Goal: Obtain resource: Download file/media

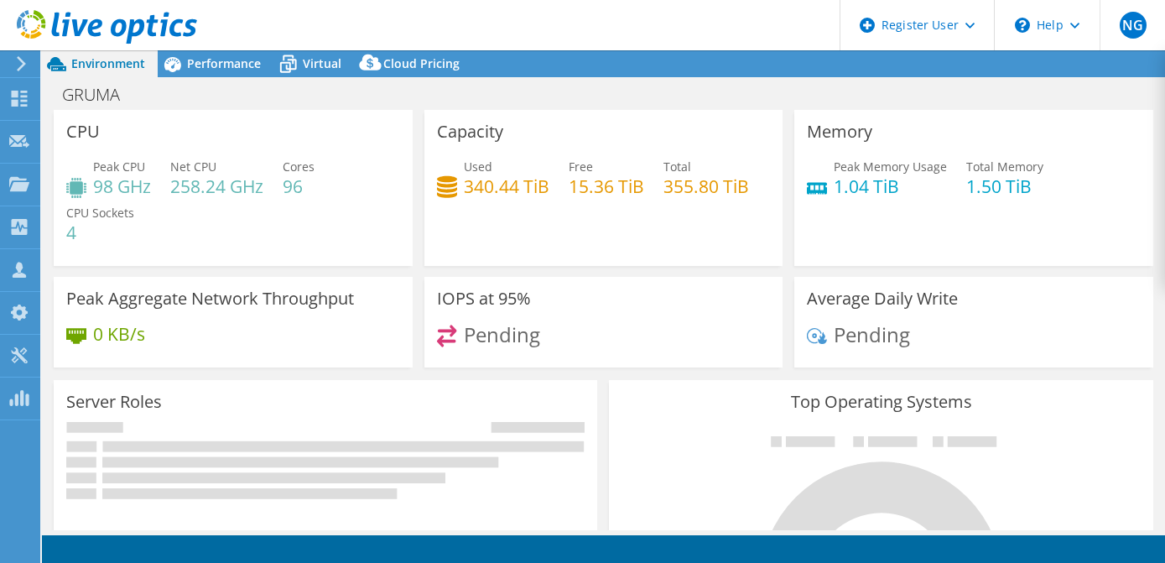
select select "USWest"
select select "USD"
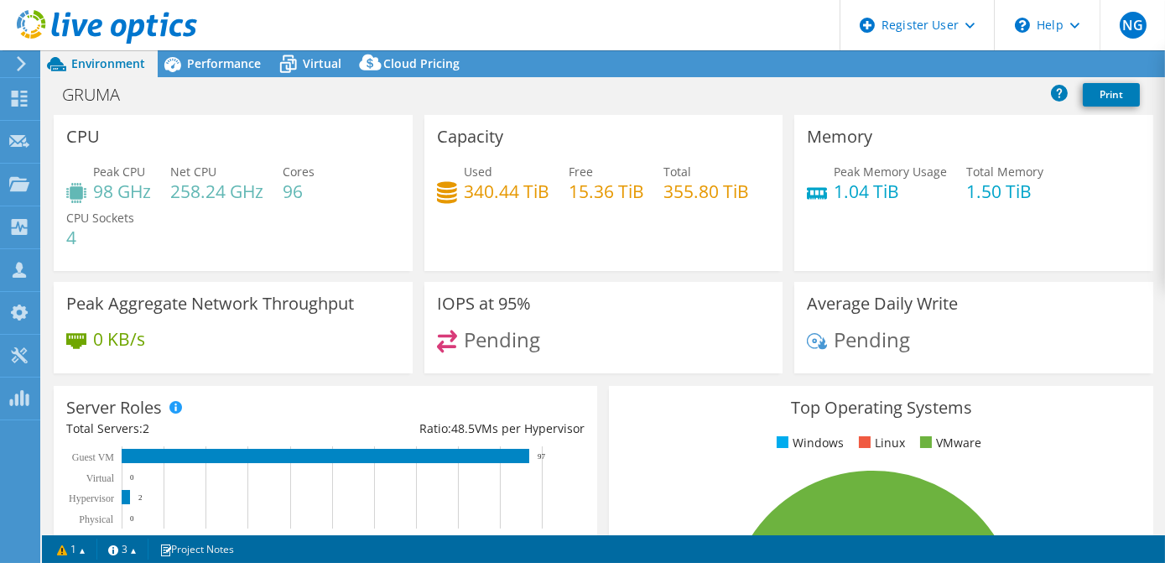
click at [13, 70] on div at bounding box center [18, 63] width 18 height 15
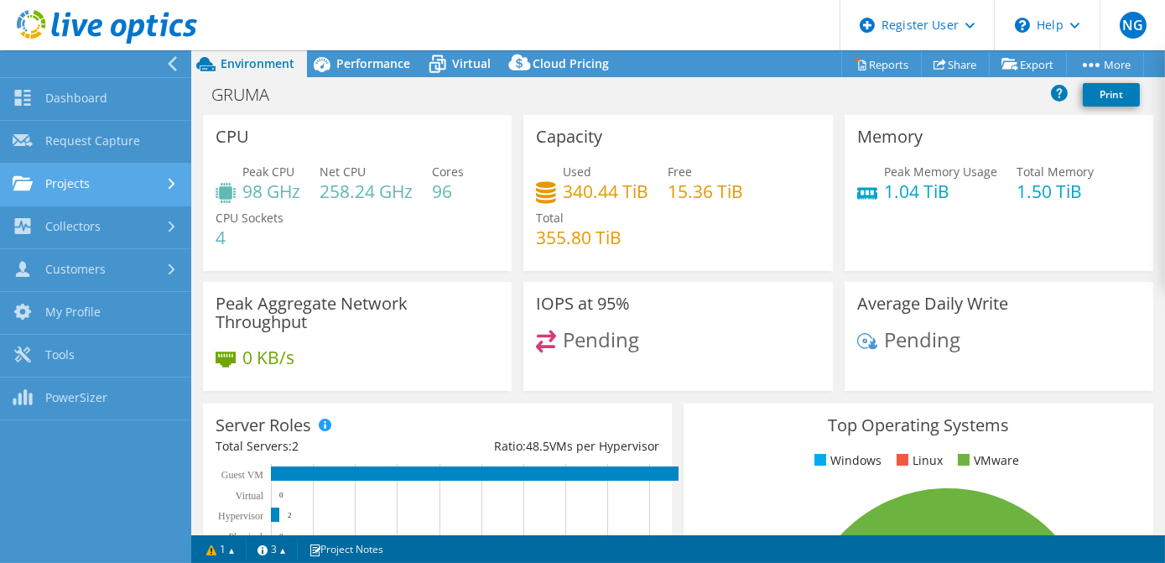
click at [62, 169] on link "Projects" at bounding box center [95, 185] width 191 height 43
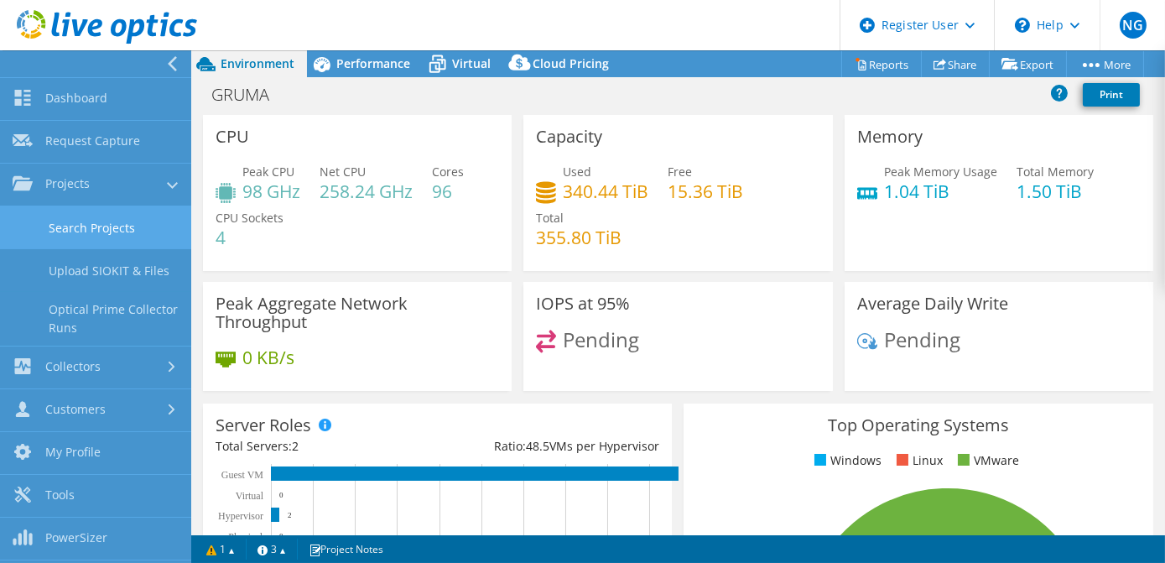
click at [82, 232] on link "Search Projects" at bounding box center [95, 227] width 191 height 43
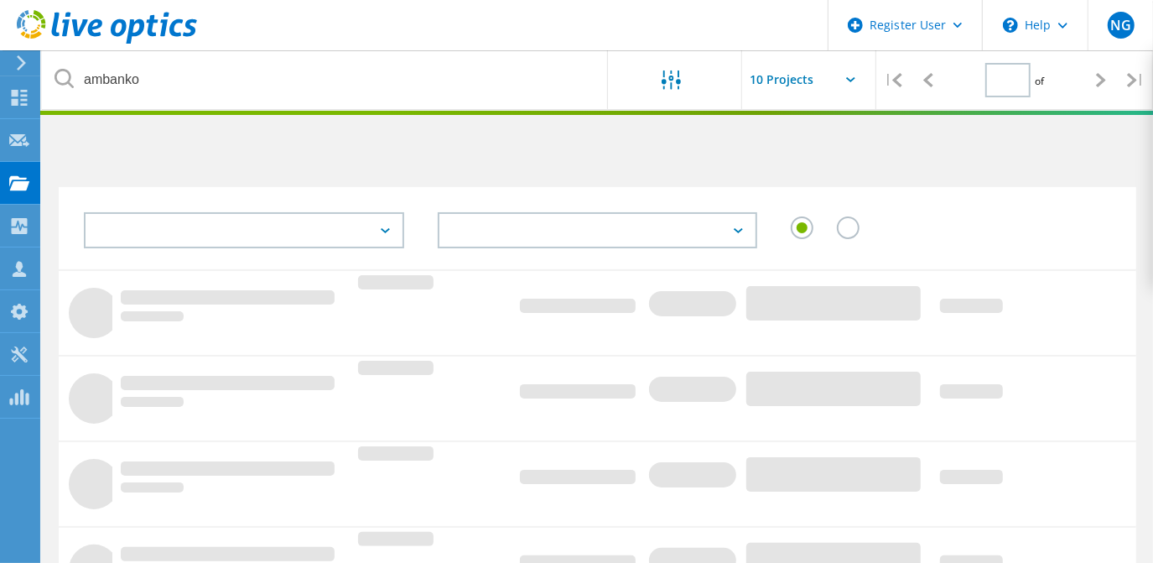
type input "1"
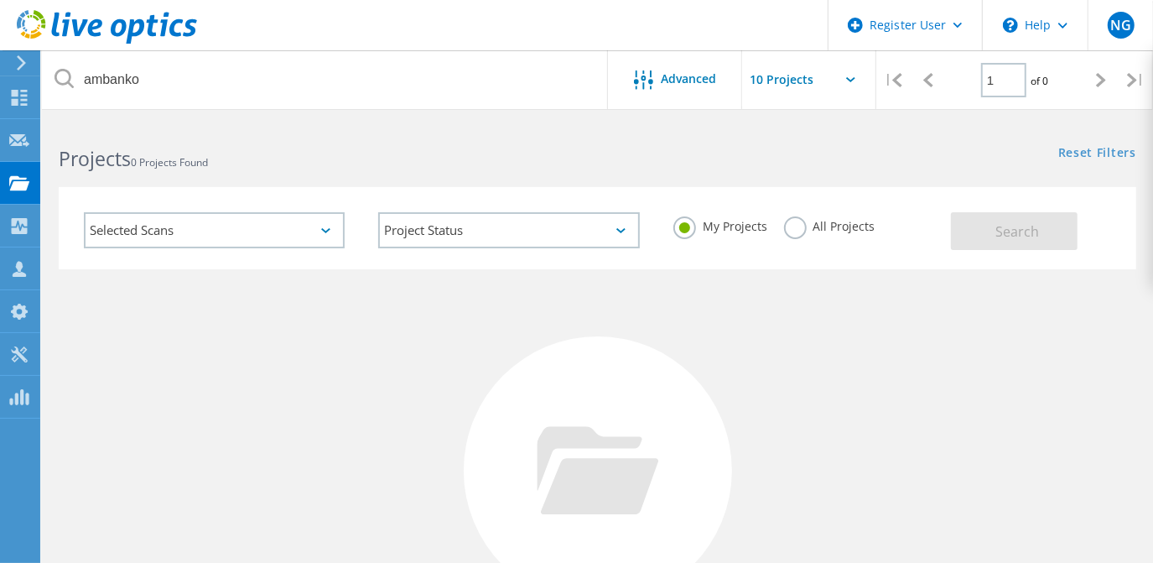
click at [808, 228] on label "All Projects" at bounding box center [829, 224] width 91 height 16
click at [0, 0] on input "All Projects" at bounding box center [0, 0] width 0 height 0
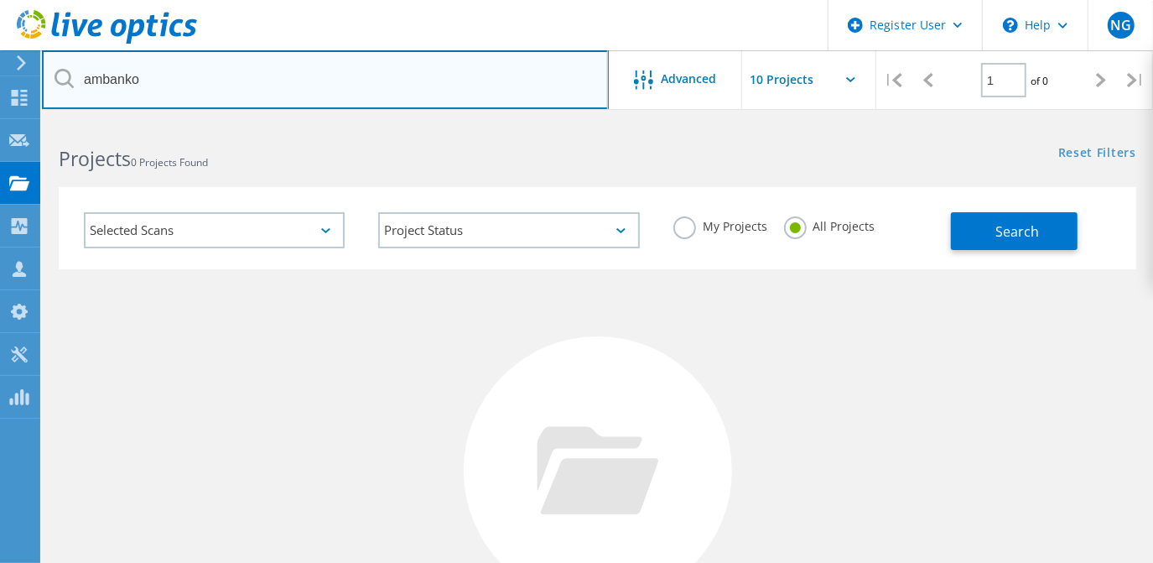
drag, startPoint x: 351, startPoint y: 78, endPoint x: 90, endPoint y: 59, distance: 261.6
click at [90, 59] on input "ambanko" at bounding box center [325, 79] width 567 height 59
type input "a"
paste input "marshall.soviak@absoluteresolutions.com"
type input "marshall.soviak@absoluteresolutions.com"
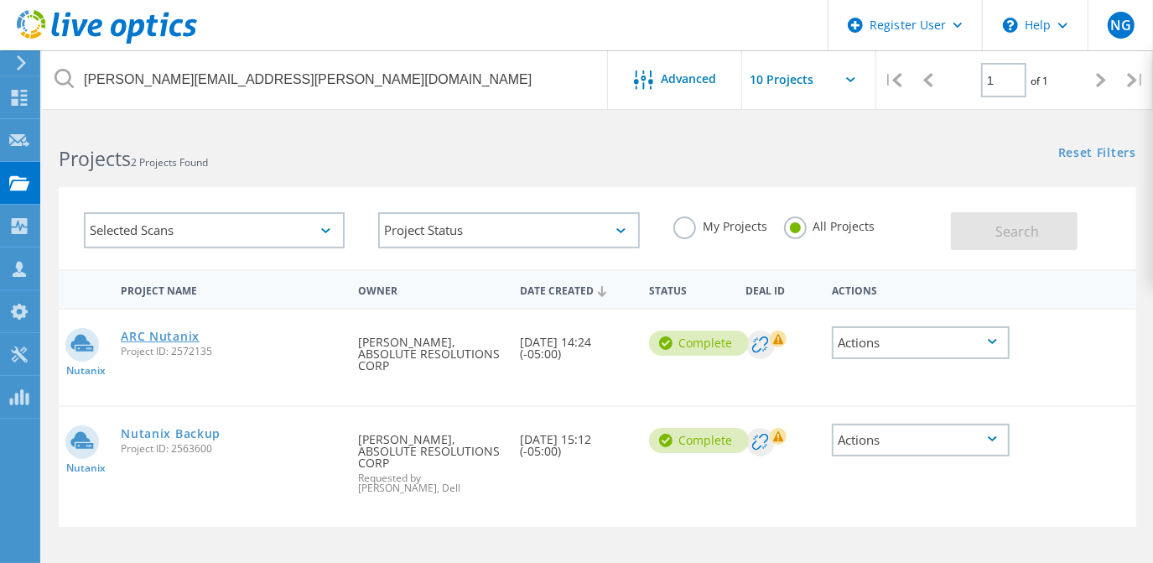
click at [157, 336] on link "ARC Nutanix" at bounding box center [160, 337] width 79 height 12
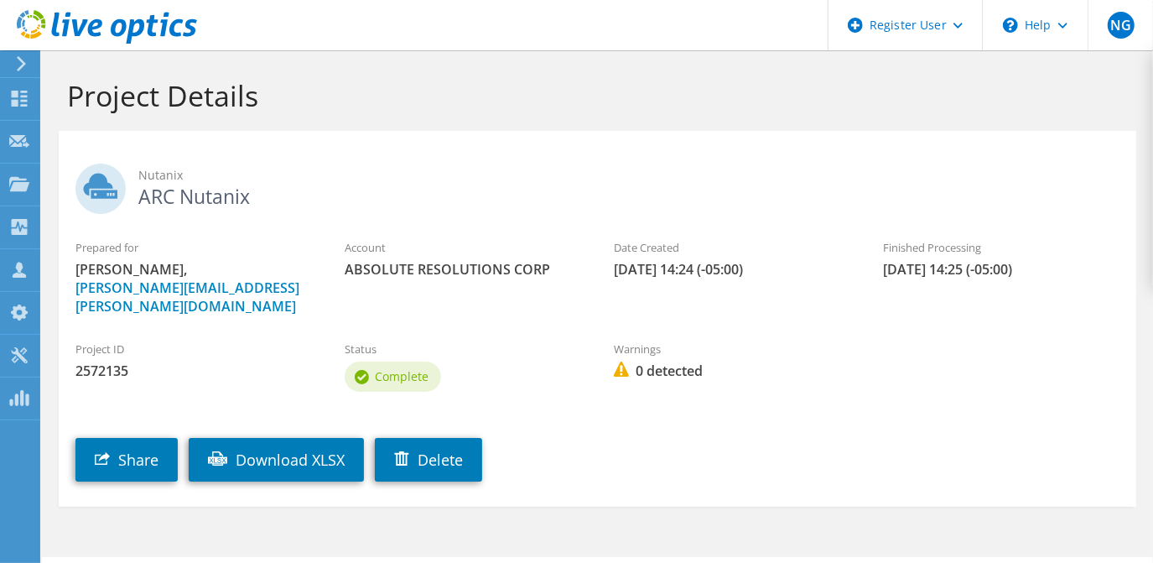
scroll to position [44, 0]
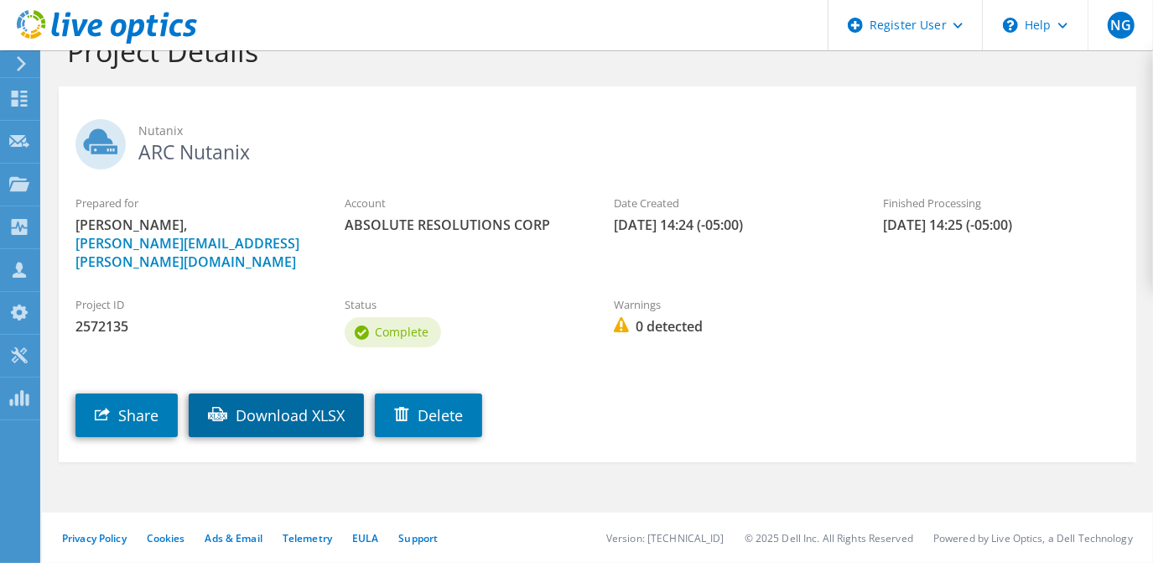
click at [262, 421] on link "Download XLSX" at bounding box center [276, 415] width 175 height 44
click at [763, 115] on div "Nutanix ARC Nutanix" at bounding box center [598, 140] width 1078 height 91
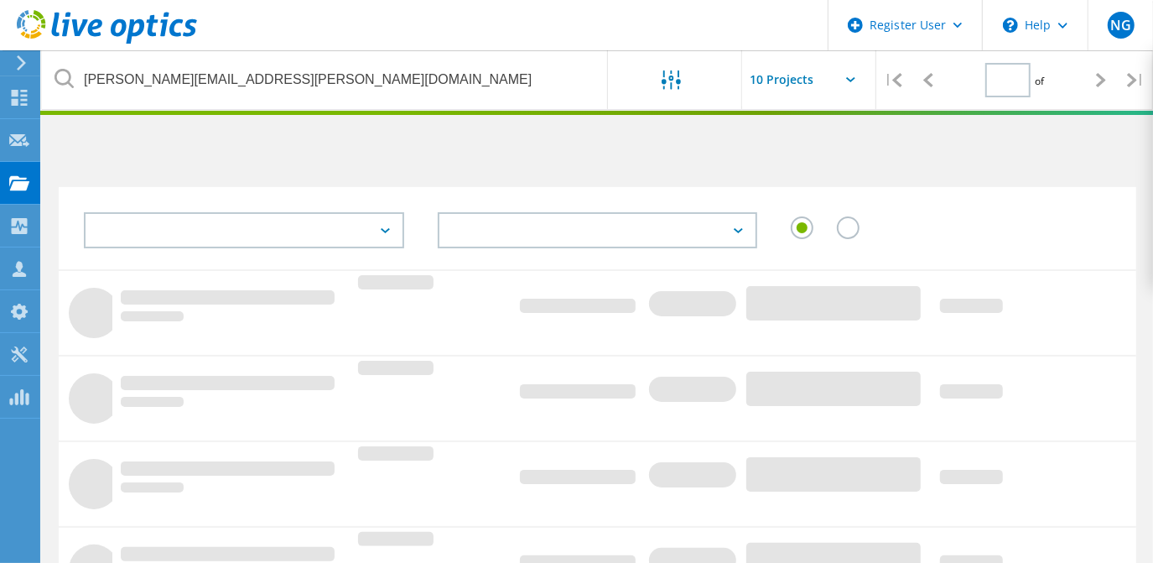
type input "1"
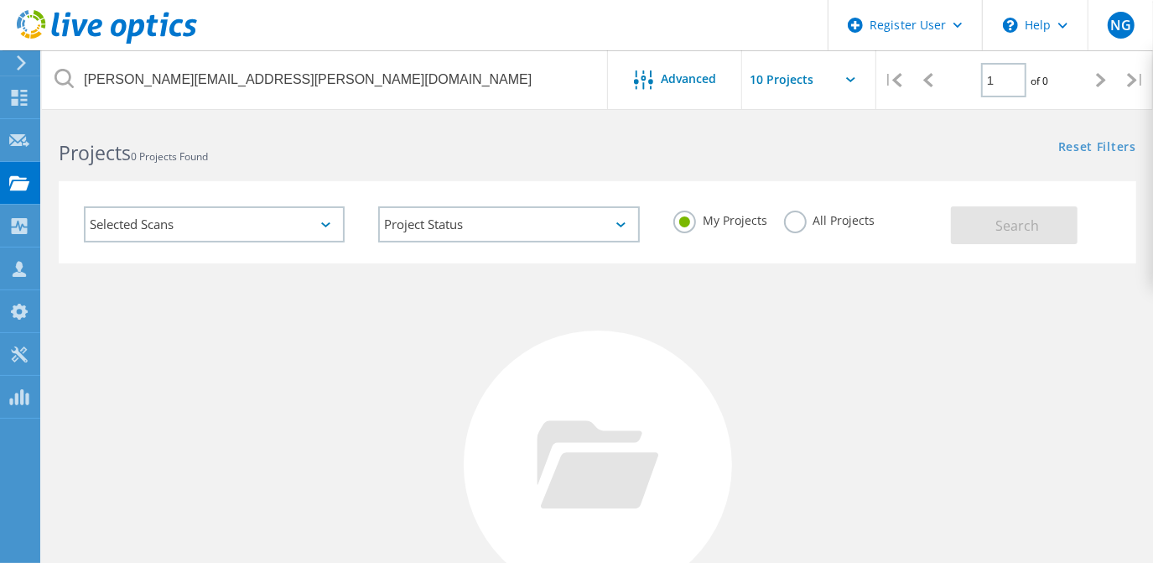
scroll to position [4, 0]
click at [824, 240] on div "My Projects All Projects" at bounding box center [804, 222] width 294 height 62
click at [832, 230] on div "All Projects" at bounding box center [829, 224] width 91 height 24
click at [835, 226] on label "All Projects" at bounding box center [829, 220] width 91 height 16
click at [0, 0] on input "All Projects" at bounding box center [0, 0] width 0 height 0
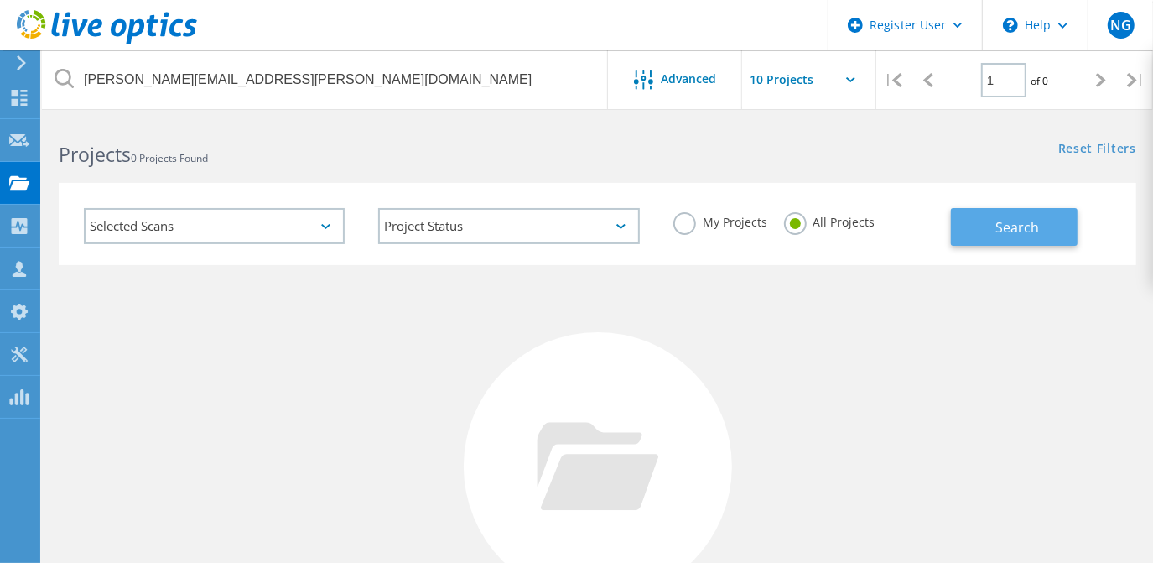
click at [1025, 223] on span "Search" at bounding box center [1019, 227] width 44 height 18
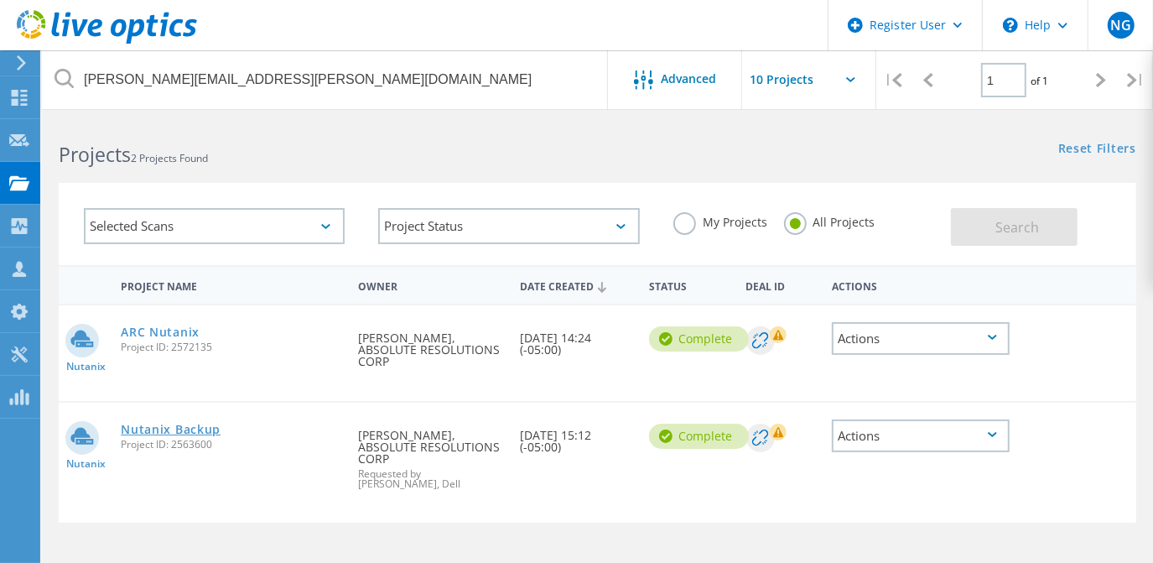
click at [185, 432] on link "Nutanix Backup" at bounding box center [171, 430] width 100 height 12
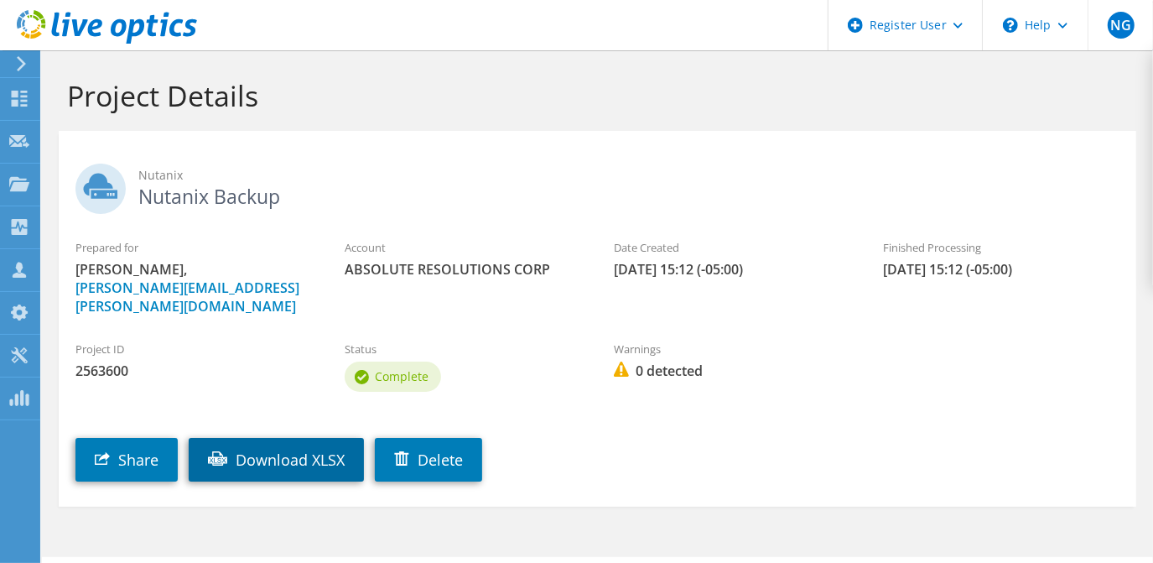
click at [289, 464] on link "Download XLSX" at bounding box center [276, 460] width 175 height 44
